Goal: Task Accomplishment & Management: Use online tool/utility

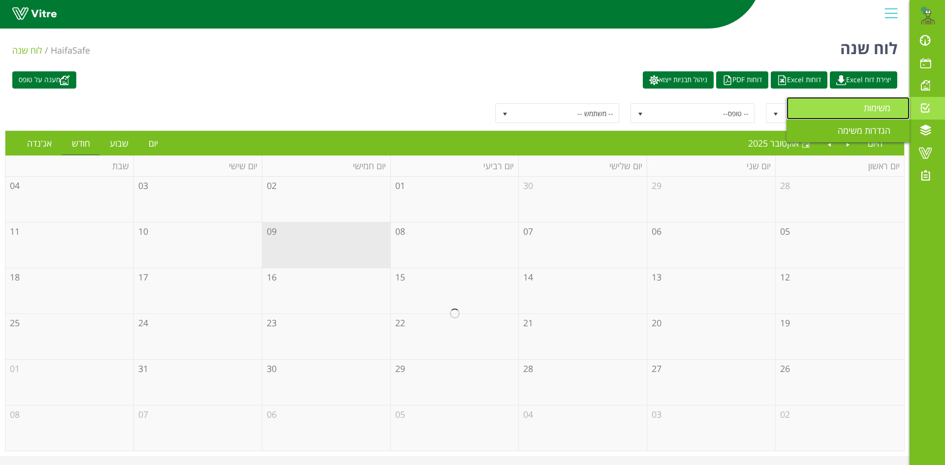
click at [880, 108] on span "משימות" at bounding box center [883, 108] width 38 height 12
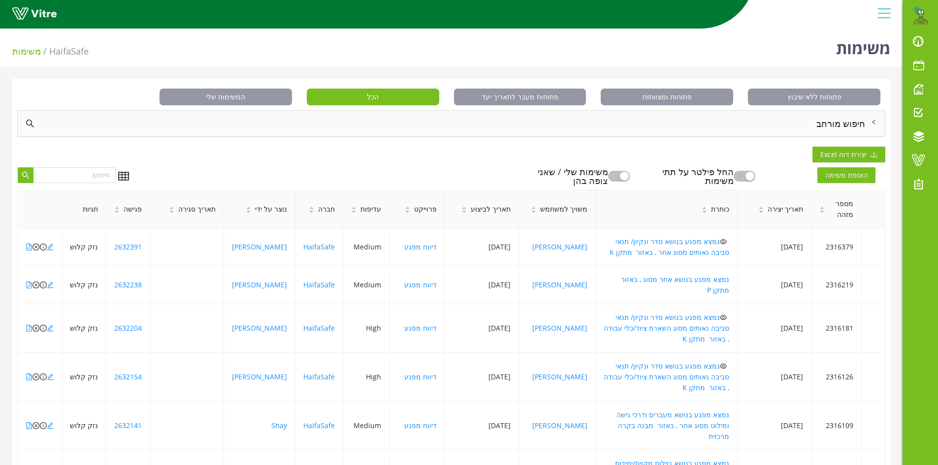
click at [841, 126] on div "חיפוש מורחב" at bounding box center [451, 124] width 867 height 26
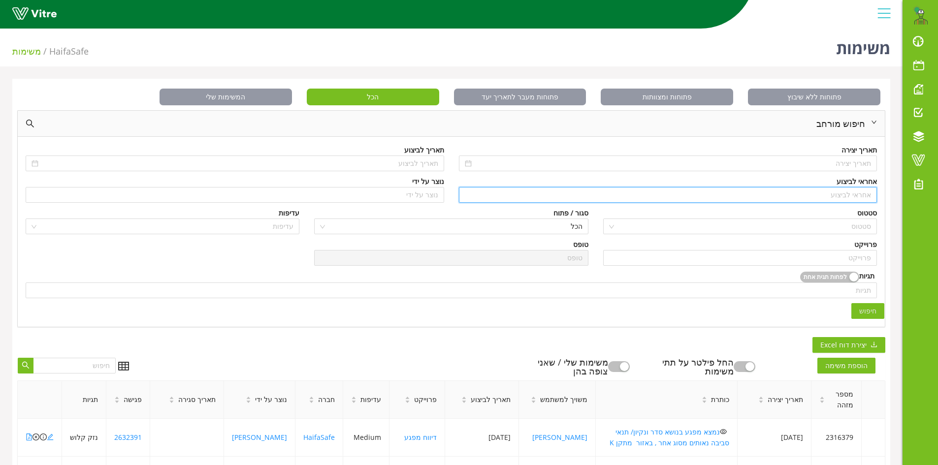
click at [844, 194] on input "search" at bounding box center [668, 195] width 407 height 15
type input "n"
click at [864, 216] on div "[PERSON_NAME]" at bounding box center [667, 214] width 407 height 11
type input "[PERSON_NAME]"
click at [852, 261] on input "search" at bounding box center [740, 258] width 262 height 15
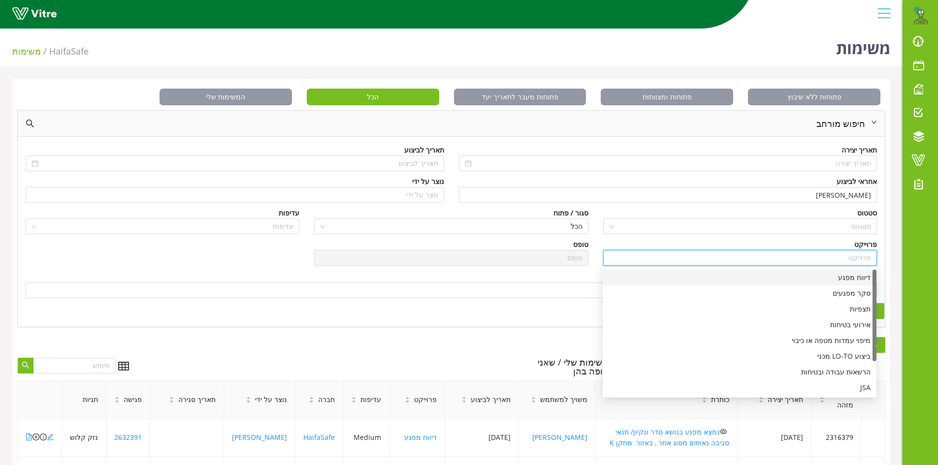
click at [855, 278] on div "דיווח מפגע" at bounding box center [740, 277] width 262 height 11
type input "דיווח מפגע"
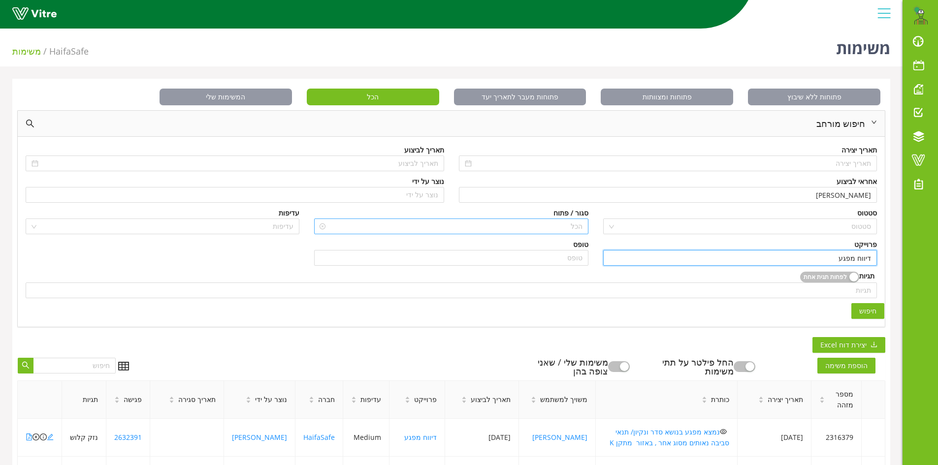
click at [573, 228] on span "הכל" at bounding box center [451, 226] width 262 height 15
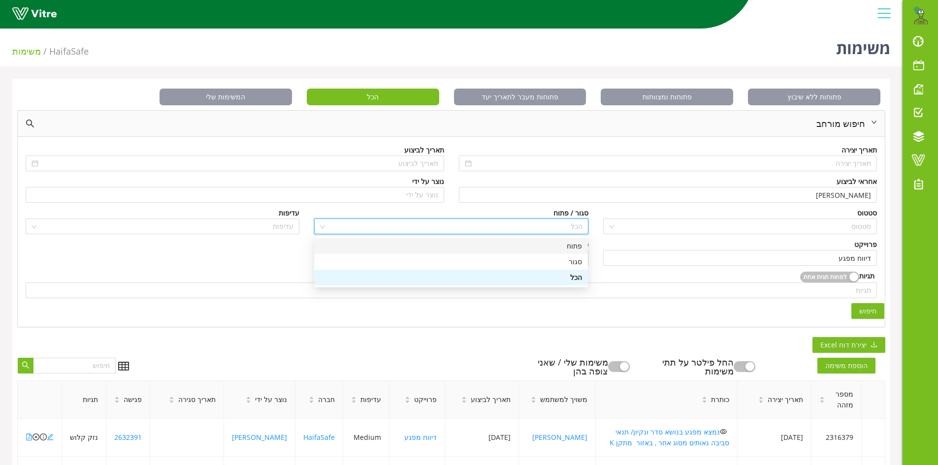
click at [573, 246] on div "פתוח" at bounding box center [451, 246] width 262 height 11
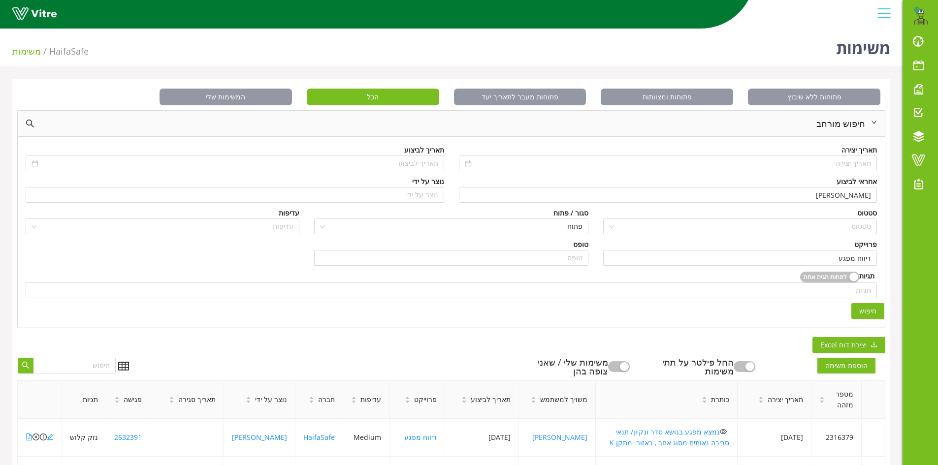
click at [867, 312] on span "חיפוש" at bounding box center [867, 311] width 17 height 11
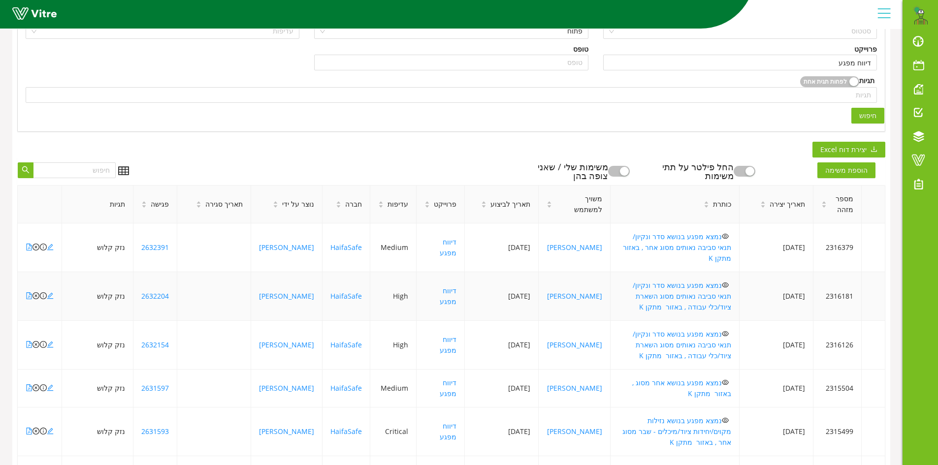
scroll to position [197, 0]
click at [29, 242] on icon "file-pdf" at bounding box center [29, 245] width 7 height 7
click at [28, 242] on icon "file-pdf" at bounding box center [29, 245] width 7 height 7
click at [29, 291] on icon "file-pdf" at bounding box center [29, 294] width 5 height 7
click at [27, 340] on icon "file-pdf" at bounding box center [29, 343] width 7 height 7
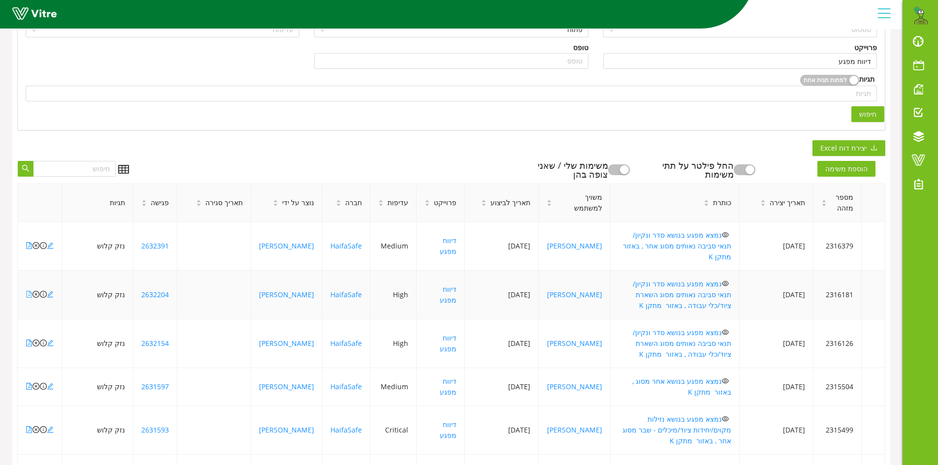
click at [27, 291] on icon "file-pdf" at bounding box center [29, 294] width 7 height 7
click at [27, 340] on icon "file-pdf" at bounding box center [29, 343] width 7 height 7
click at [36, 291] on icon "close-circle" at bounding box center [35, 294] width 7 height 7
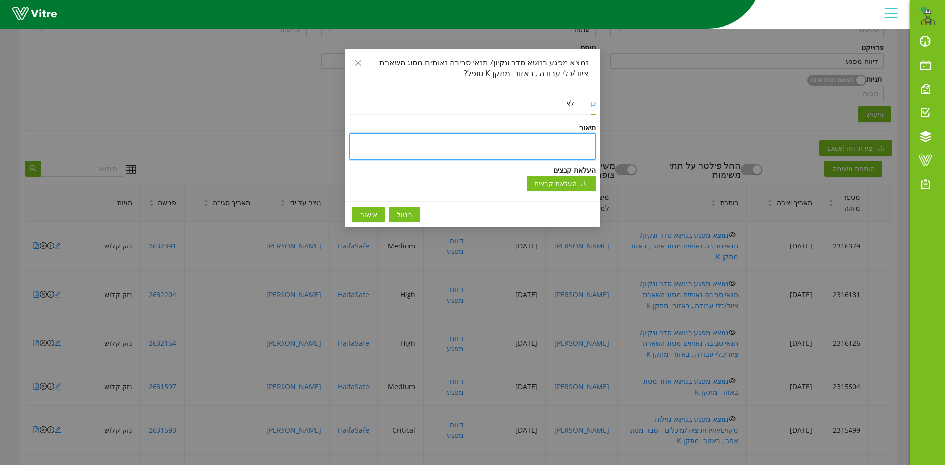
click at [470, 142] on textarea at bounding box center [473, 146] width 246 height 27
type textarea "נ"
type textarea "ני"
type textarea "ניס"
type textarea "ניסג"
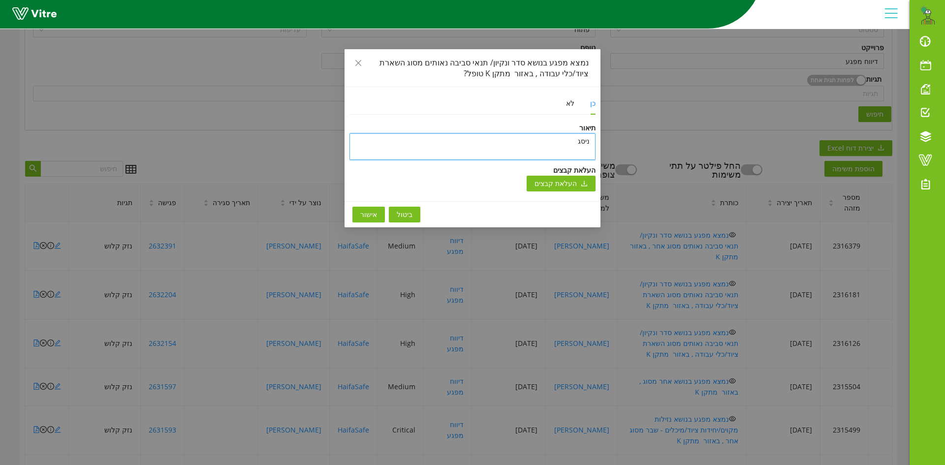
type textarea "ניסגר"
type textarea "ניסגר ע"
type textarea "ניסגר עק"
type textarea "ניסגר עקב"
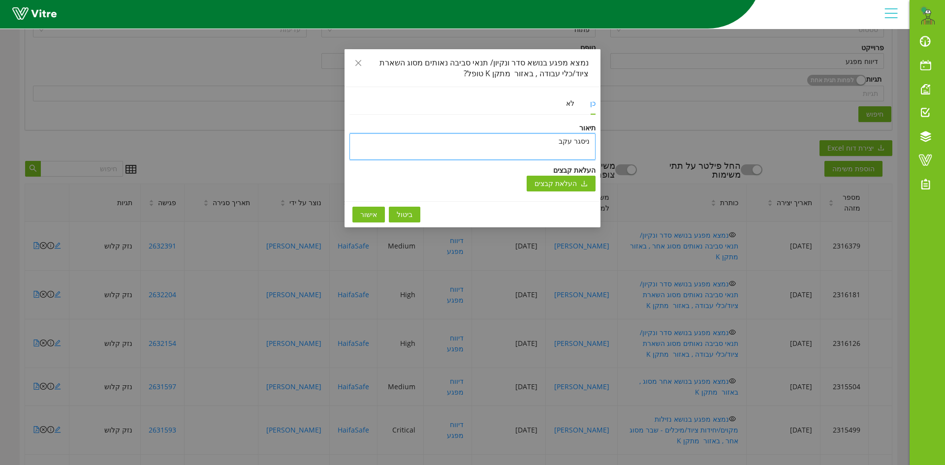
type textarea "ניסגר עקב"
type textarea "ניסגר עקב ד"
type textarea "ניסגר עקב די"
type textarea "ניסגר עקב דיו"
type textarea "ניסגר עקב [PERSON_NAME]"
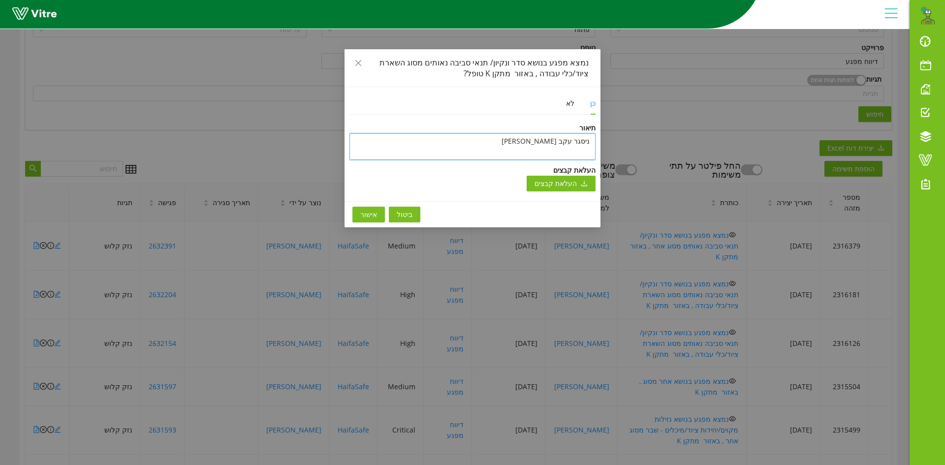
type textarea "ניסגר עקב דיווח"
type textarea "ניסגר עקב דיווח כ"
type textarea "ניסגר עקב דיווח כפ"
type textarea "ניסגר עקב דיווח כפל"
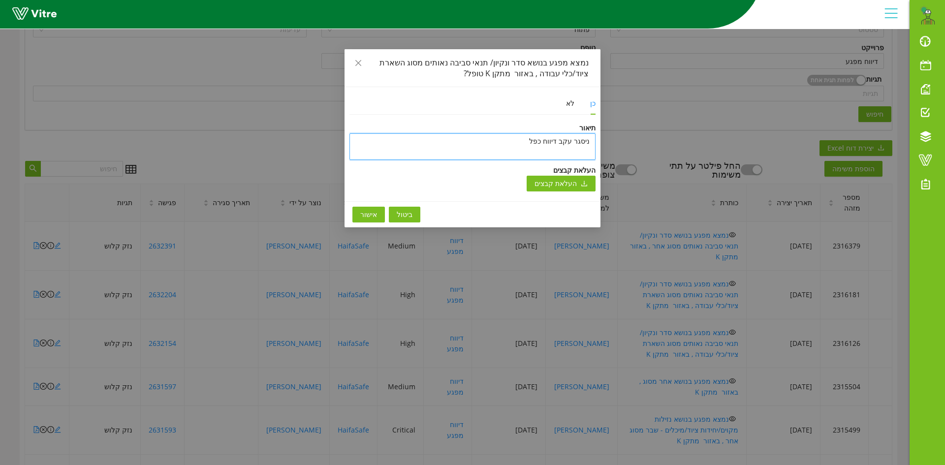
type textarea "ניסגר עקב דיווח כפל"
type textarea "ניסגר עקב דיווח כפל מ"
type textarea "ניסגר עקב דיווח כפל מפ"
type textarea "ניסגר עקב דיווח כפל מפג"
type textarea "ניסגר עקב דיווח כפל מפגע"
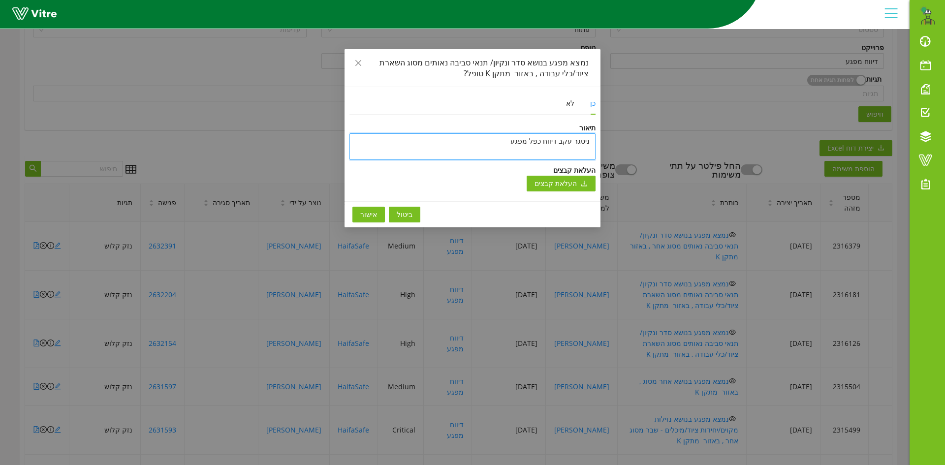
type textarea "ניסגר עקב דיווח כפל מפגע"
click at [373, 210] on span "אישור" at bounding box center [368, 214] width 17 height 11
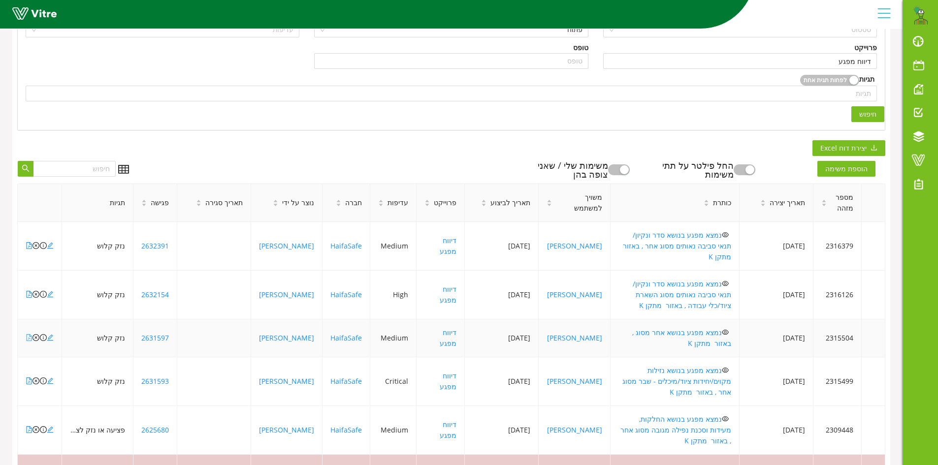
click at [28, 334] on icon "file-pdf" at bounding box center [29, 337] width 7 height 7
click at [27, 378] on icon "file-pdf" at bounding box center [29, 381] width 7 height 7
click at [29, 426] on icon "file-pdf" at bounding box center [29, 429] width 5 height 7
